Goal: Task Accomplishment & Management: Use online tool/utility

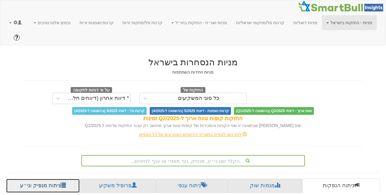
click at [45, 179] on link "ניתוח מנפיק וני״ע" at bounding box center [43, 186] width 74 height 14
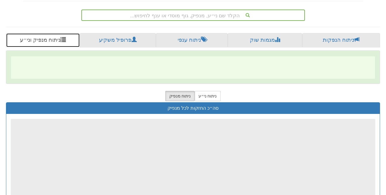
scroll to position [146, 0]
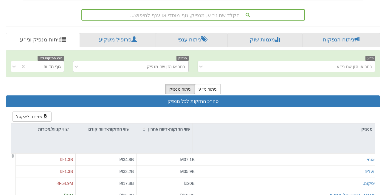
click at [291, 62] on div "בחר או הזן שם ני״ע" at bounding box center [291, 67] width 168 height 10
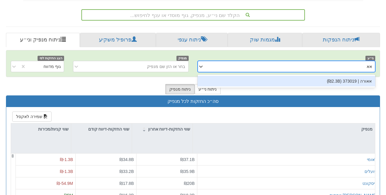
type input "אאור"
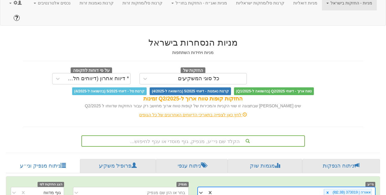
scroll to position [146, 0]
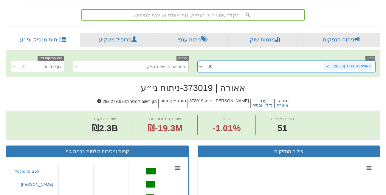
click at [294, 61] on div "אאורה | 373019 (₪2.3B)" at bounding box center [294, 66] width 162 height 10
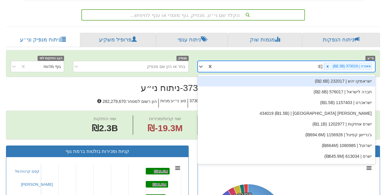
type input "ישר"
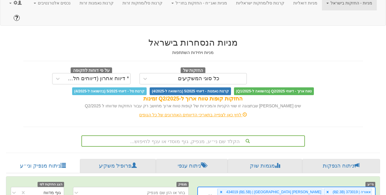
scroll to position [146, 0]
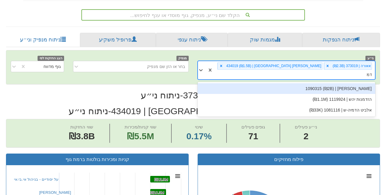
type input "דמרי"
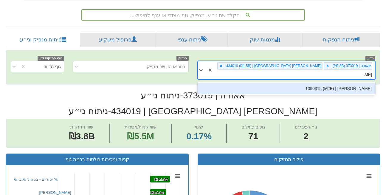
click at [299, 83] on div "דמרי | 1090315 (₪2B)" at bounding box center [287, 88] width 178 height 11
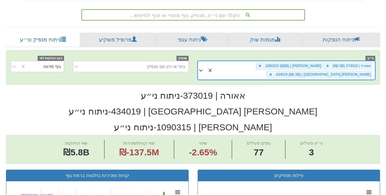
scroll to position [0, 47]
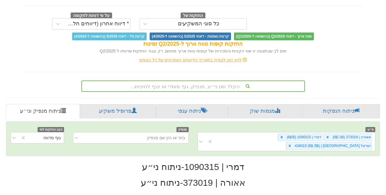
scroll to position [81, 0]
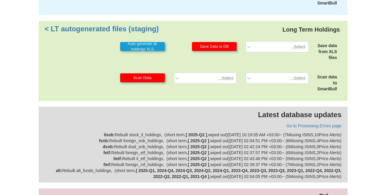
scroll to position [268, 0]
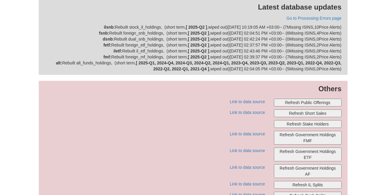
click at [312, 99] on button "Refresh Public Offerings" at bounding box center [308, 103] width 68 height 8
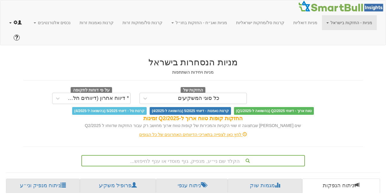
click at [13, 21] on span at bounding box center [15, 22] width 4 height 4
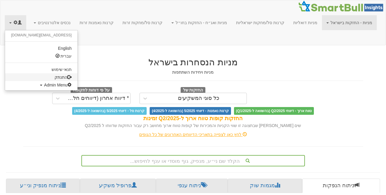
scroll to position [0, 1269]
click at [44, 87] on span "Admin Menu" at bounding box center [58, 85] width 28 height 5
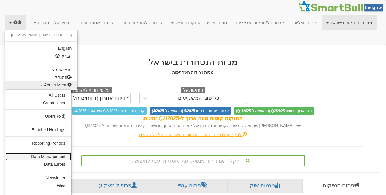
click at [54, 153] on link "Data Management" at bounding box center [38, 157] width 66 height 8
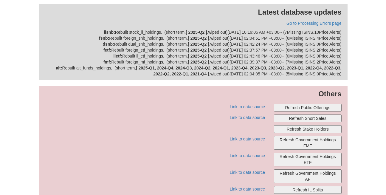
scroll to position [264, 0]
click at [306, 103] on button "Refresh Public Offerings" at bounding box center [308, 107] width 68 height 8
